Goal: Find specific page/section: Find specific page/section

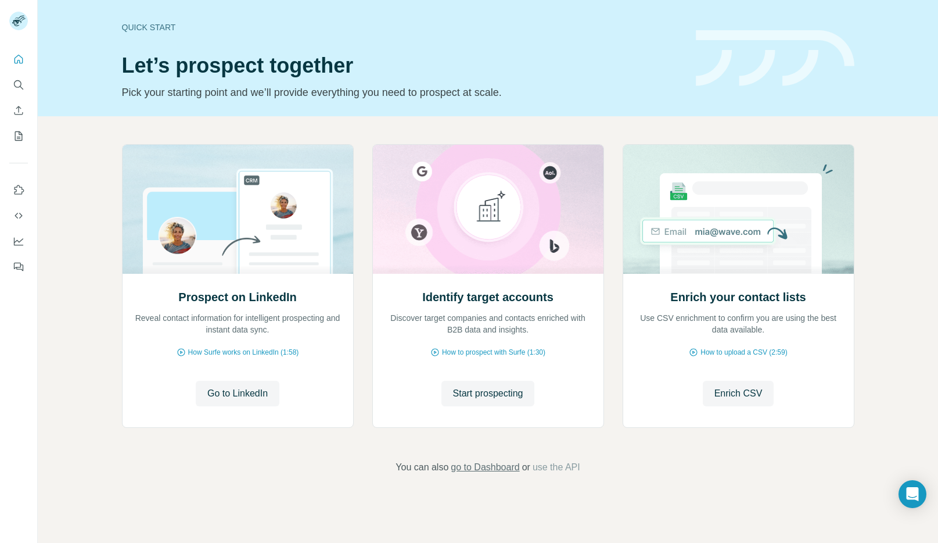
click at [494, 466] on span "go to Dashboard" at bounding box center [485, 467] width 69 height 14
click at [19, 133] on icon "My lists" at bounding box center [20, 135] width 6 height 8
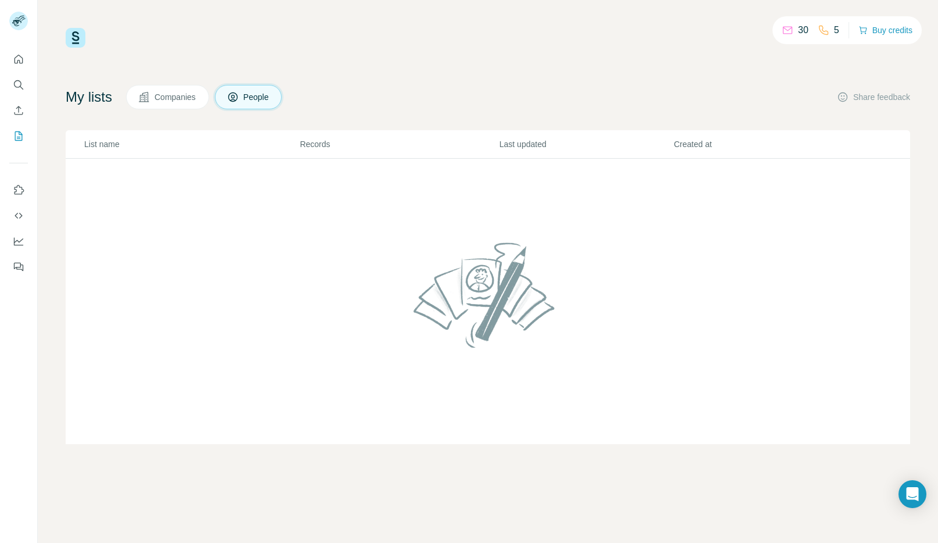
click at [822, 28] on icon at bounding box center [824, 30] width 12 height 12
